Goal: Task Accomplishment & Management: Use online tool/utility

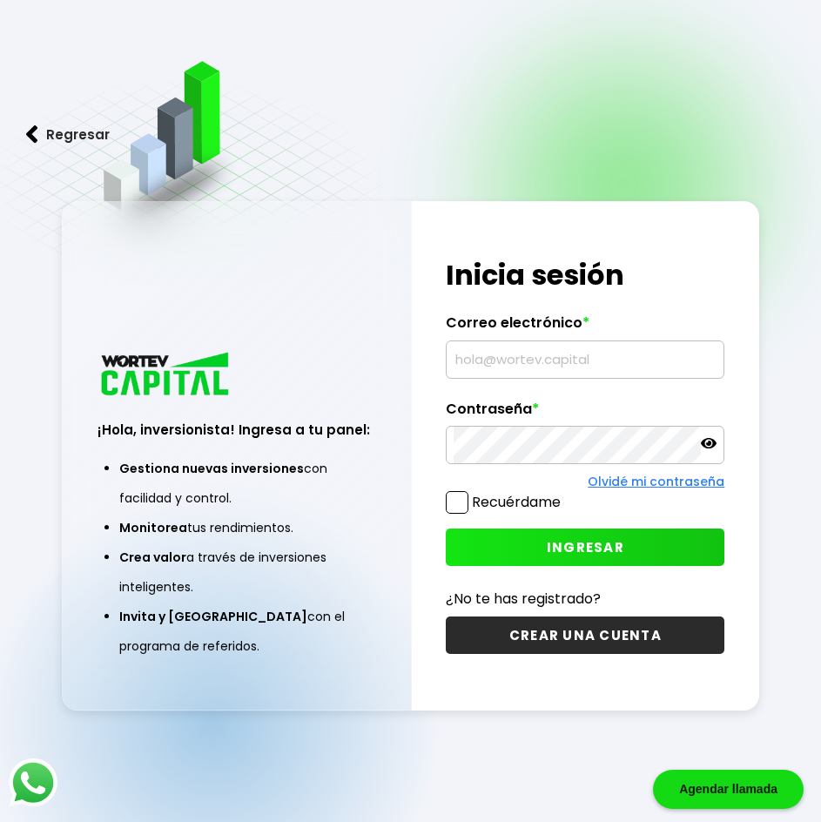
type input "[EMAIL_ADDRESS][DOMAIN_NAME]"
click at [464, 493] on span at bounding box center [457, 502] width 23 height 23
click at [564, 494] on input "Recuérdame" at bounding box center [564, 494] width 0 height 0
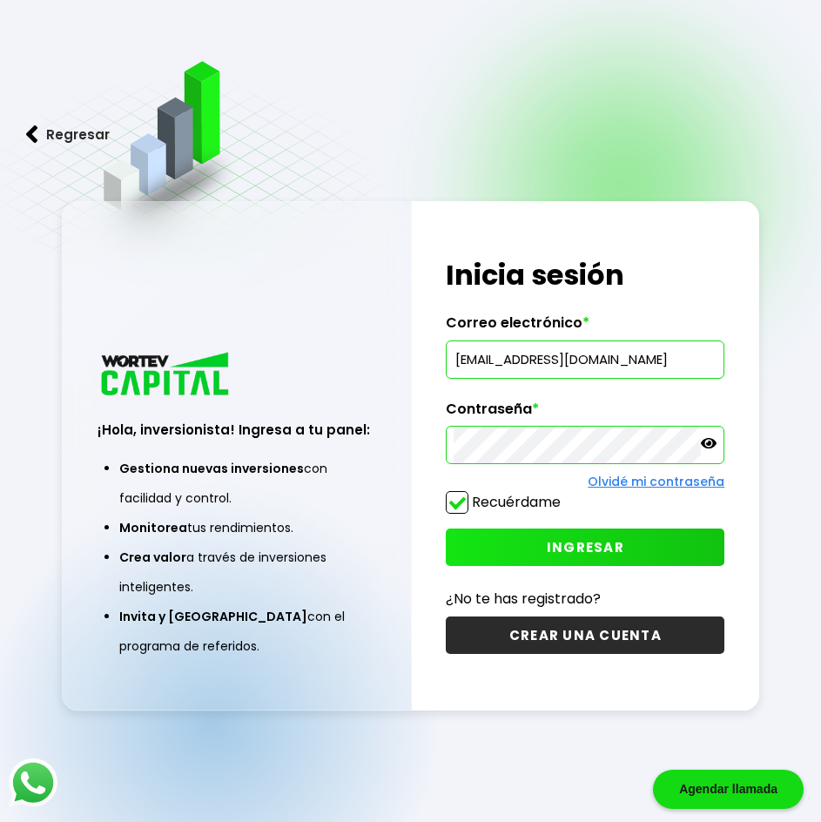
click at [515, 539] on button "INGRESAR" at bounding box center [585, 547] width 279 height 37
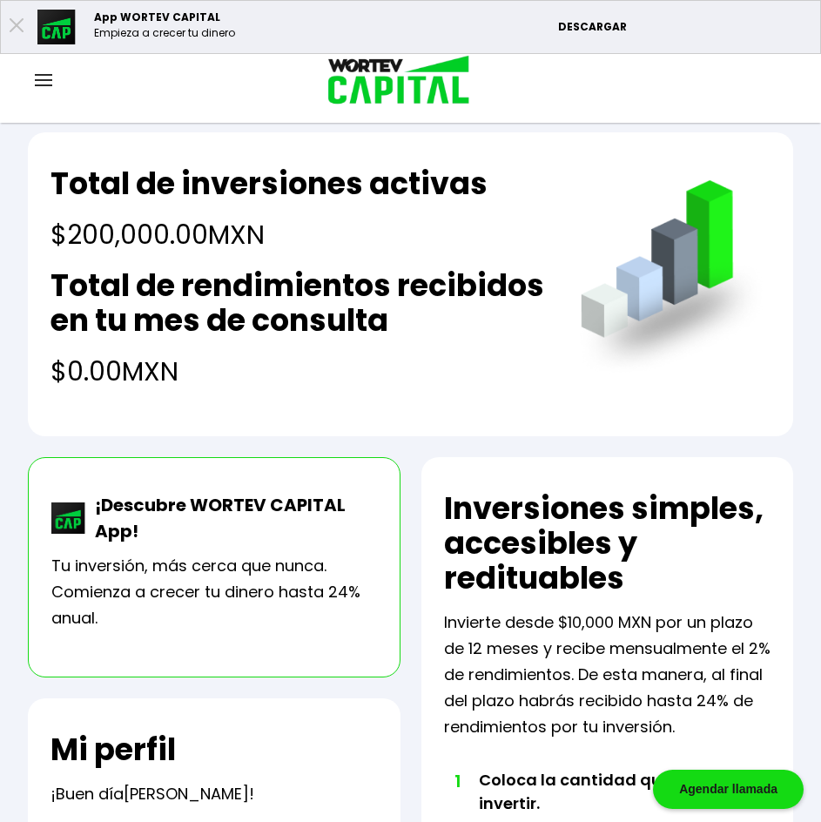
click at [44, 88] on div at bounding box center [43, 82] width 87 height 22
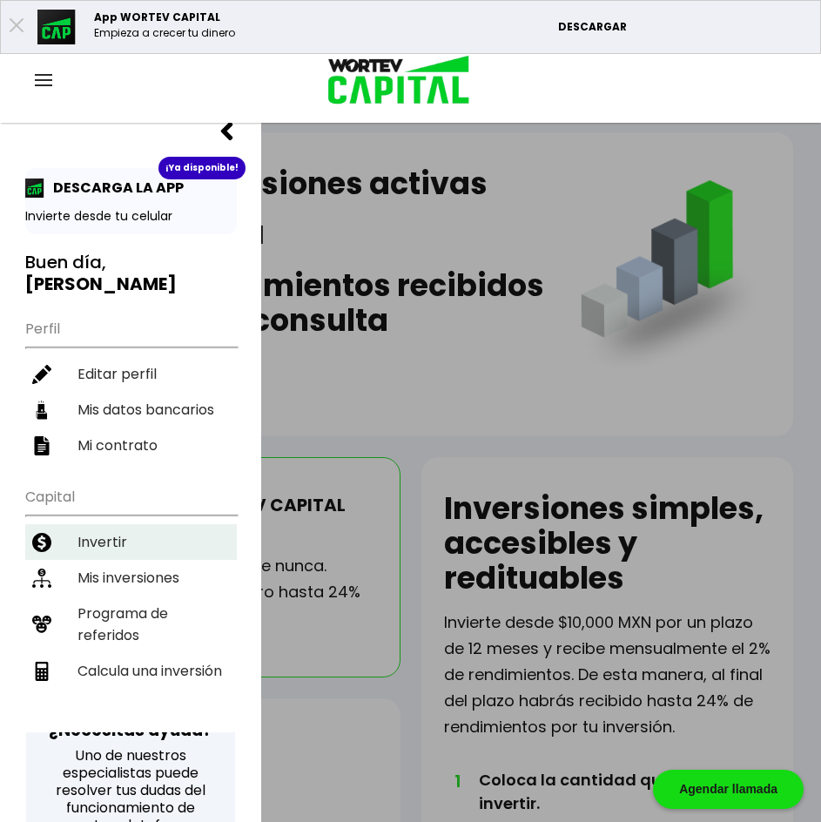
click at [101, 524] on li "Invertir" at bounding box center [131, 542] width 212 height 36
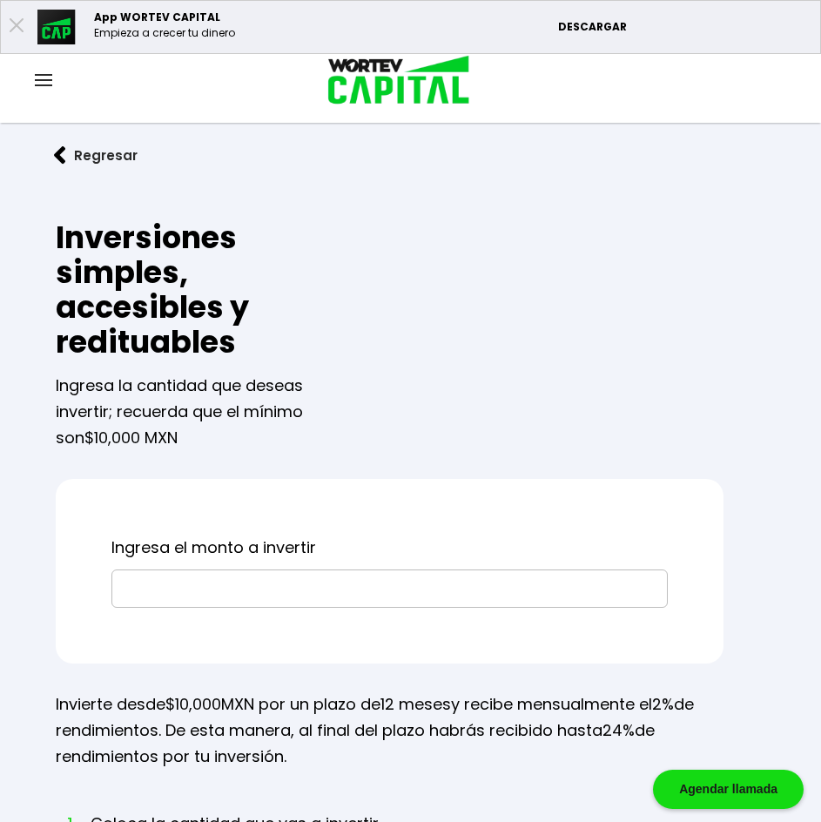
click at [42, 80] on img at bounding box center [43, 80] width 17 height 12
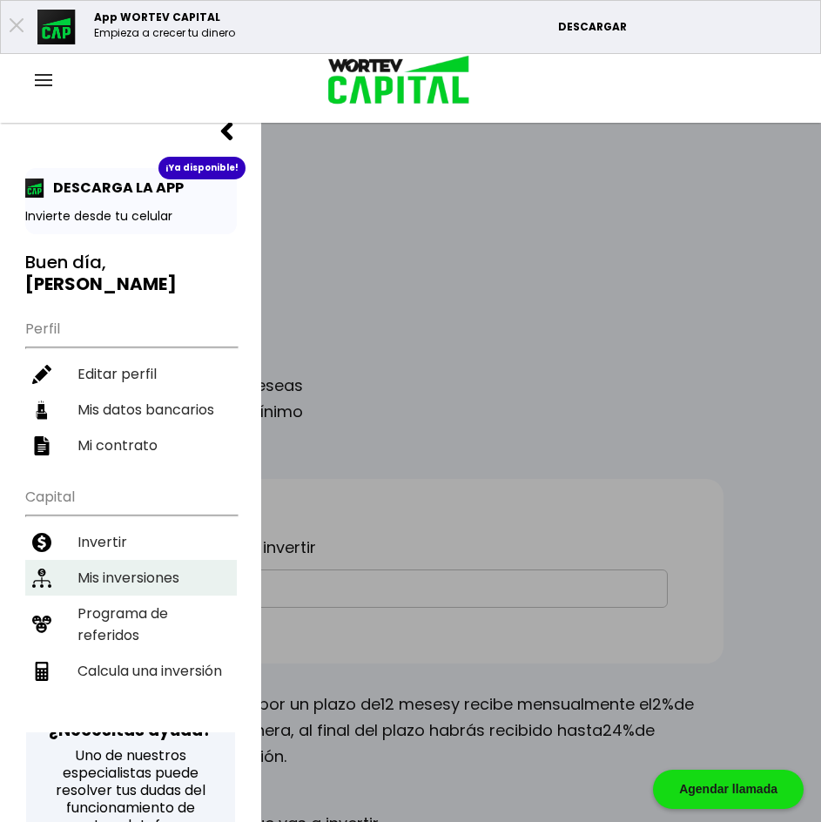
click at [138, 561] on li "Mis inversiones" at bounding box center [131, 578] width 212 height 36
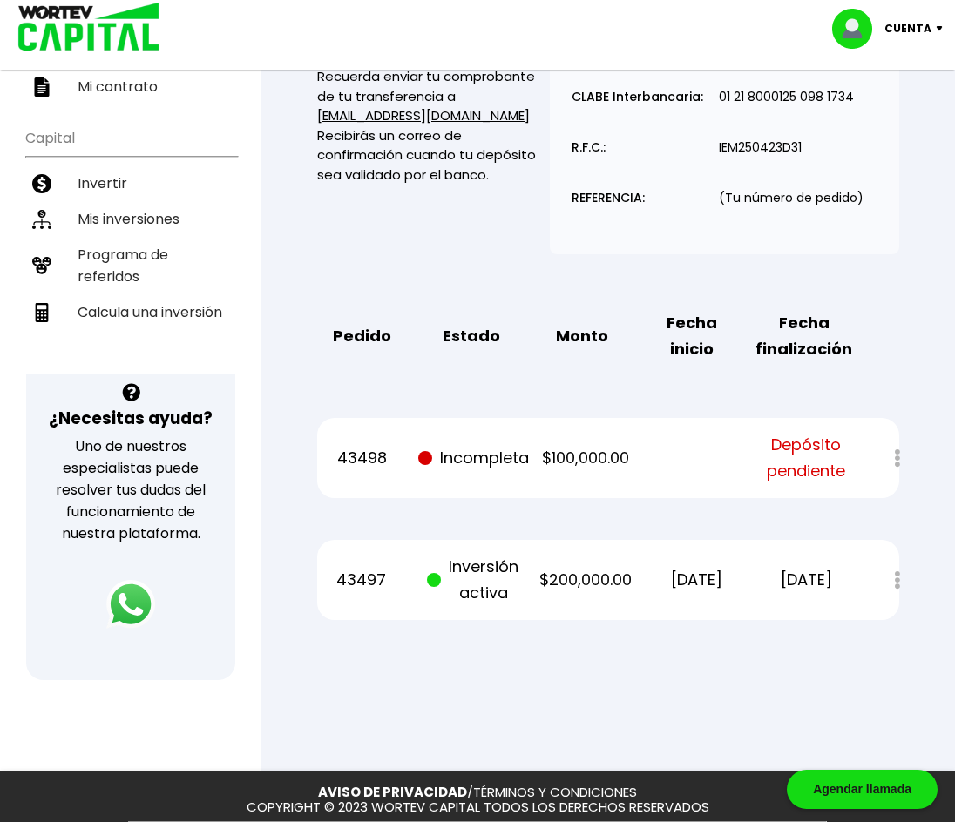
scroll to position [318, 0]
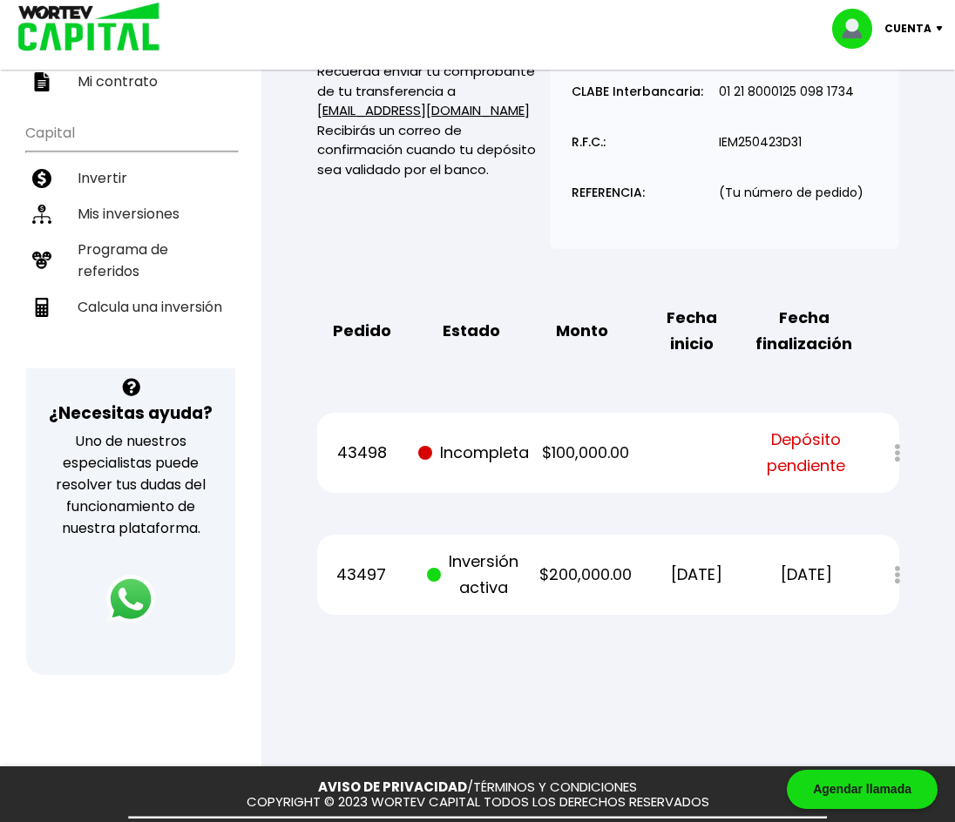
click at [820, 453] on div at bounding box center [885, 453] width 28 height 37
click at [150, 289] on li "Calcula una inversión" at bounding box center [131, 307] width 212 height 36
select select "1"
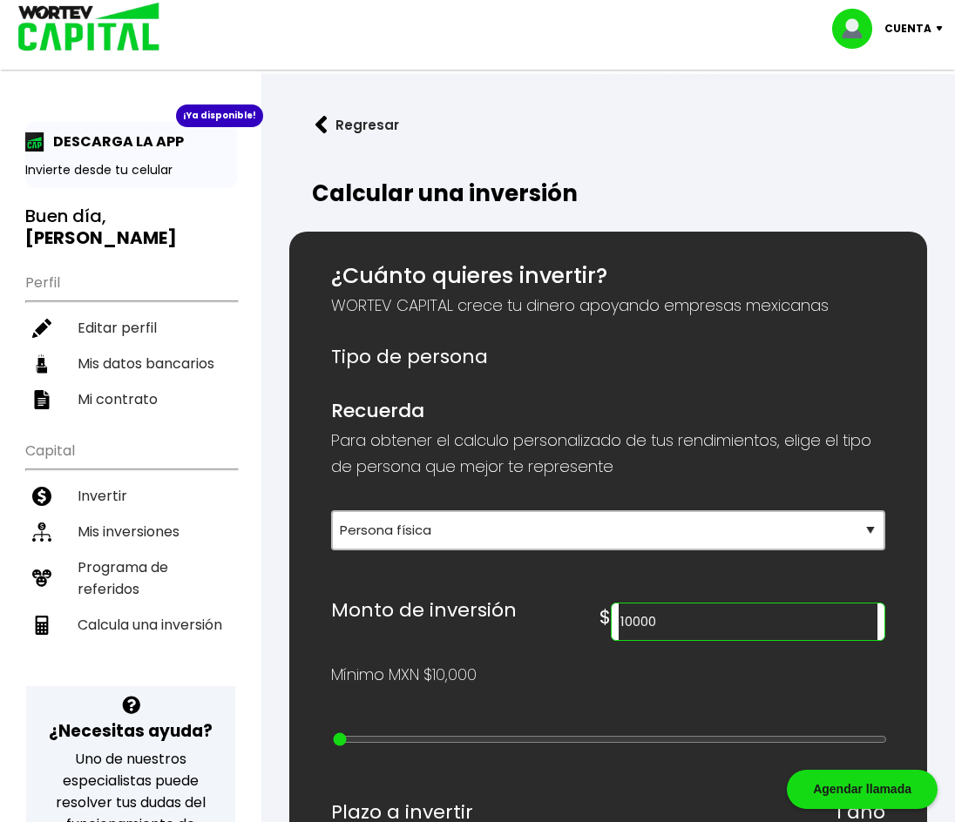
click at [726, 627] on input "10000" at bounding box center [747, 622] width 259 height 37
type input "200000"
